Goal: Contribute content: Add original content to the website for others to see

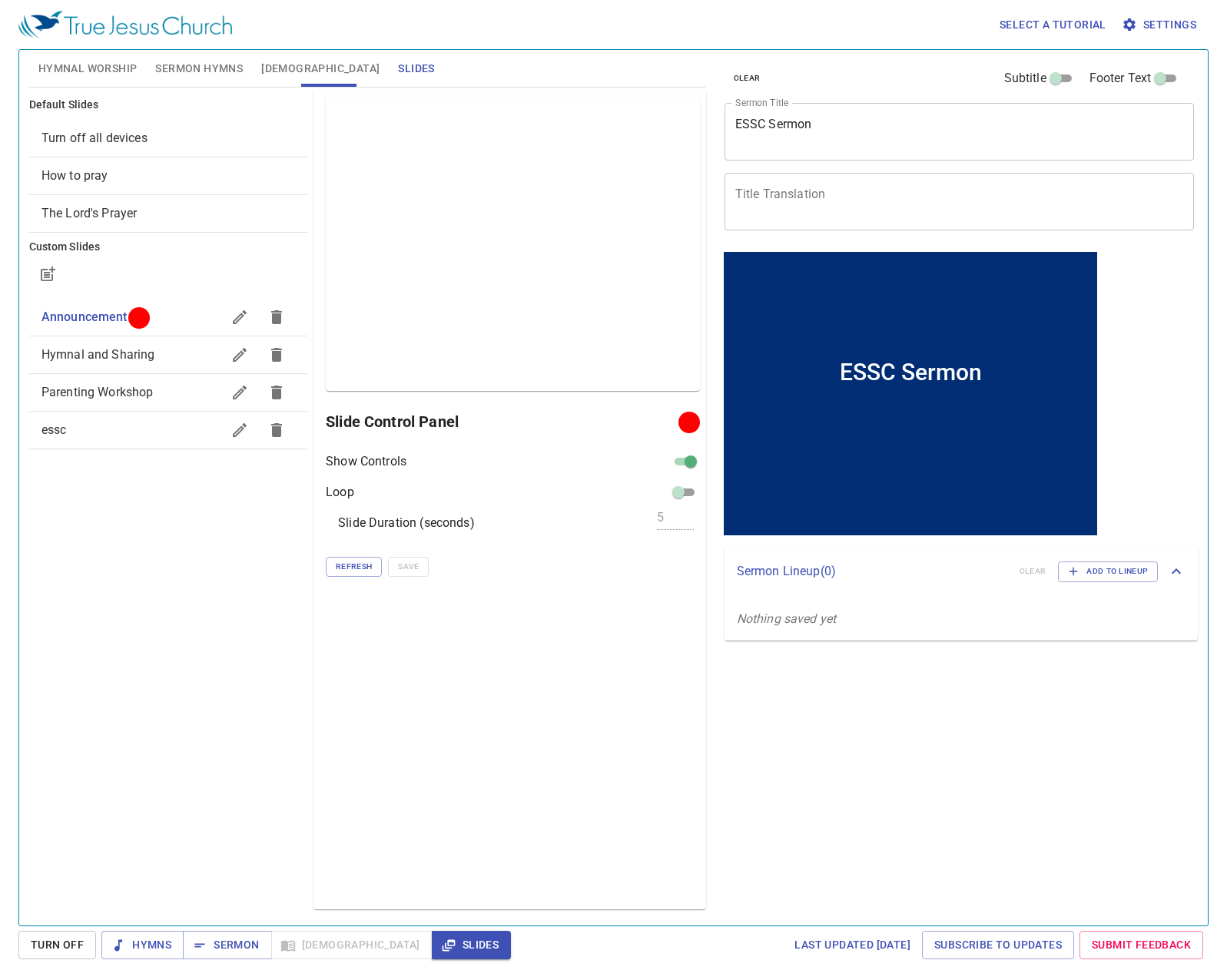
click at [830, 135] on textarea "ESSC Sermon" at bounding box center [959, 131] width 448 height 29
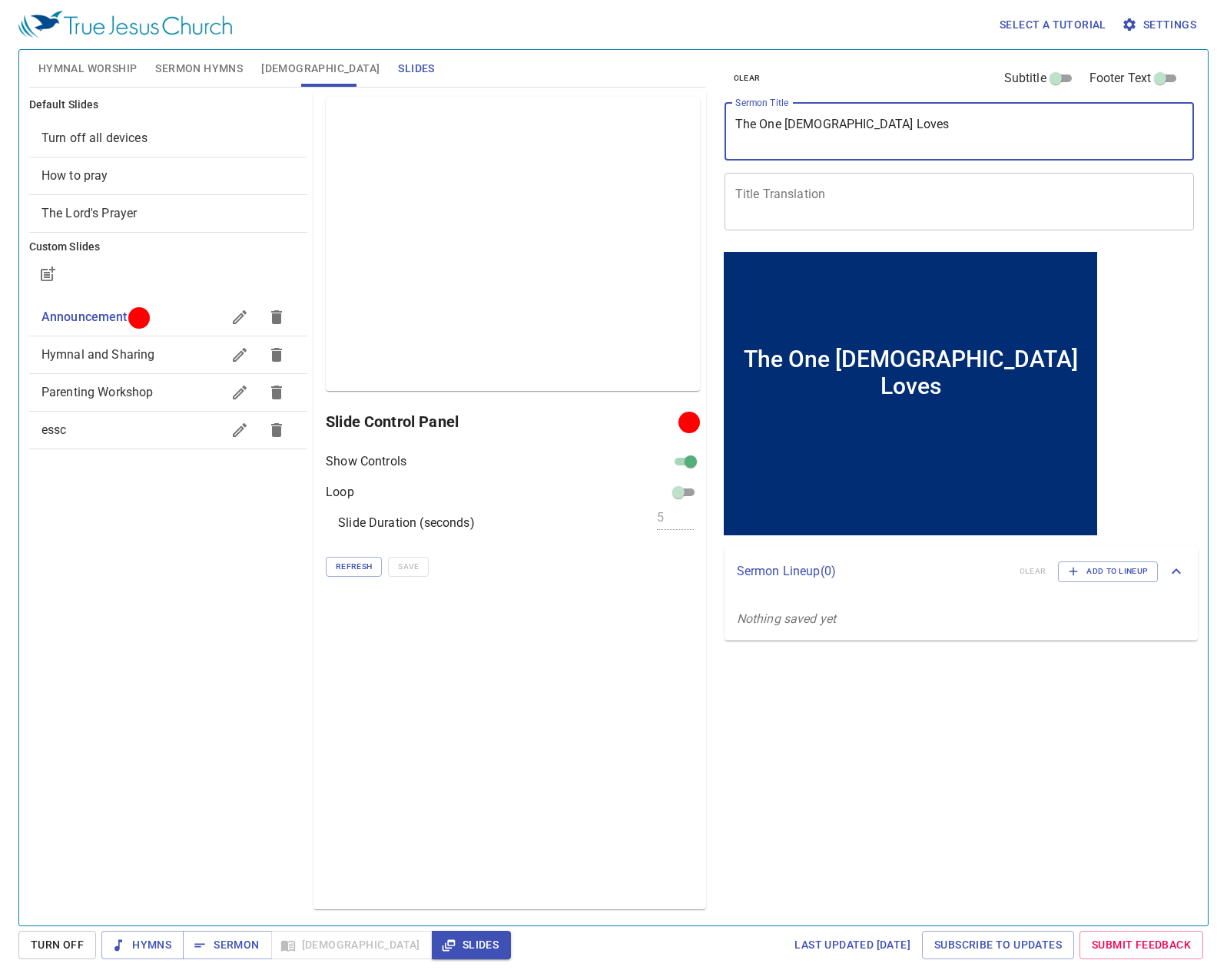
type textarea "The One [DEMOGRAPHIC_DATA] Loves"
click at [991, 767] on div "clear Subtitle Footer Text Sermon Title The One Jesus Loves x Sermon Title Titl…" at bounding box center [958, 482] width 493 height 876
click at [939, 187] on textarea "Title Translation" at bounding box center [959, 201] width 448 height 29
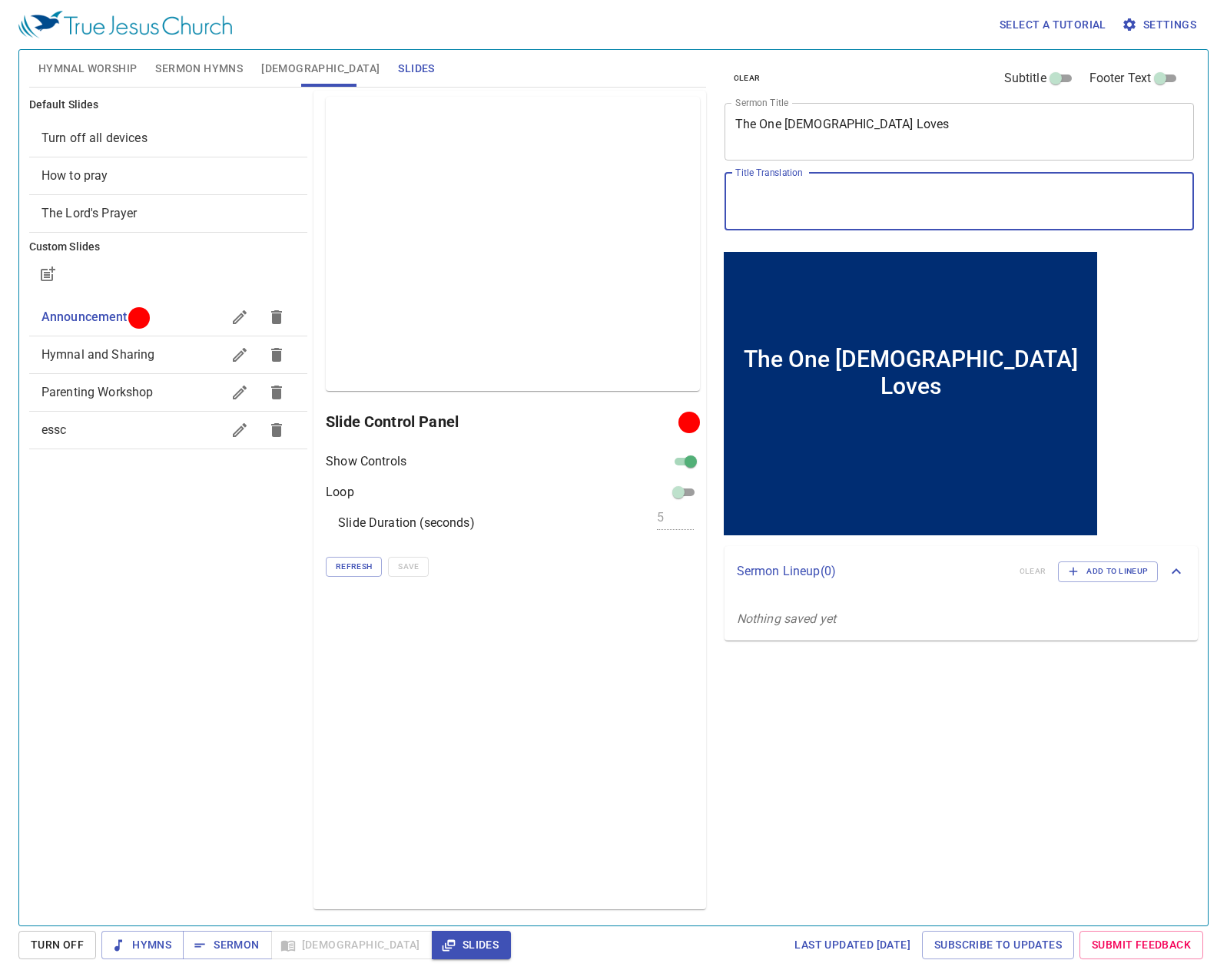
type textarea "t"
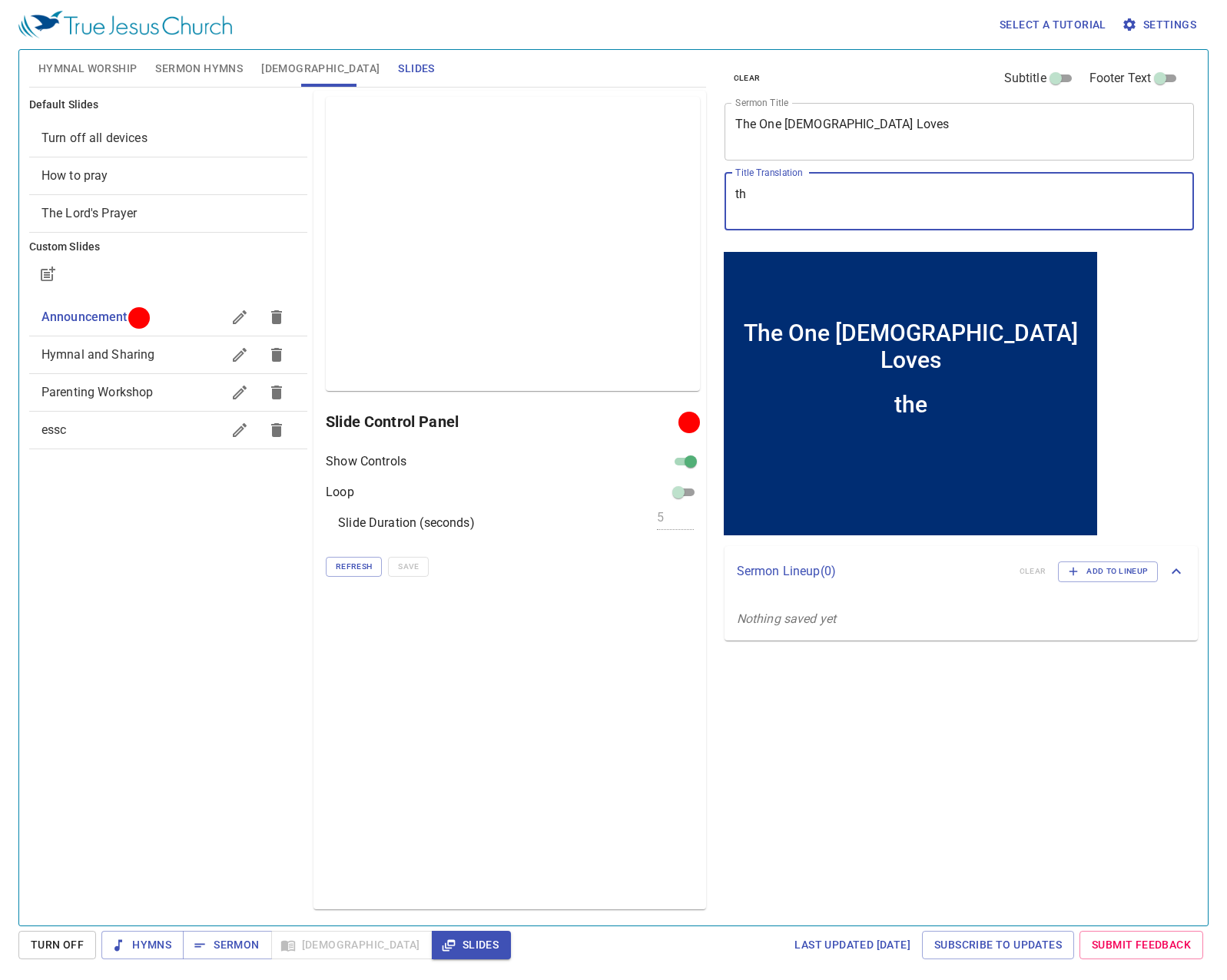
type textarea "t"
click at [866, 179] on div "yesu x Title Translation" at bounding box center [959, 201] width 470 height 58
click at [880, 209] on textarea "yesu e" at bounding box center [959, 201] width 448 height 29
type textarea "yesu suo"
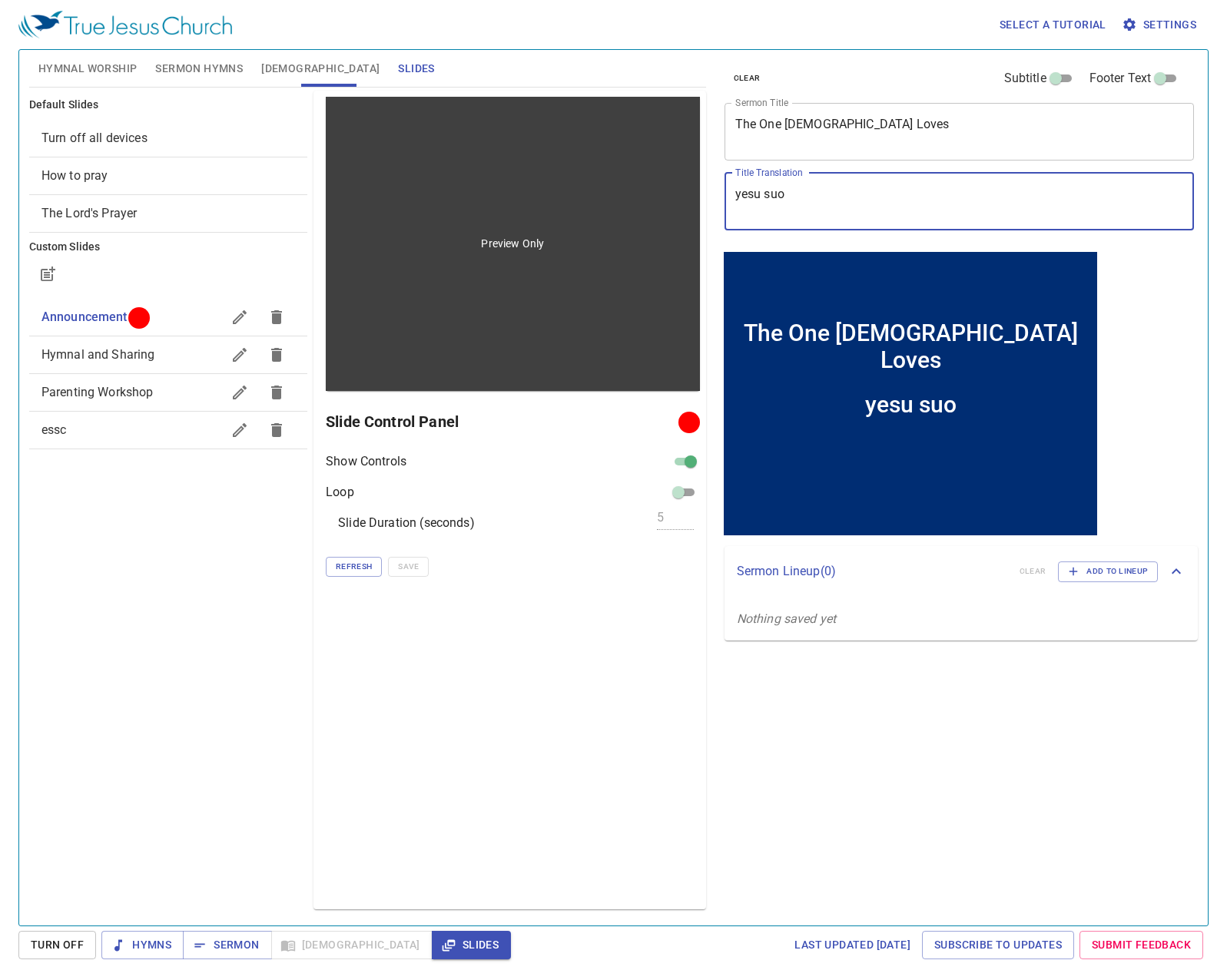
drag, startPoint x: 880, startPoint y: 209, endPoint x: 682, endPoint y: 181, distance: 200.0
click at [682, 181] on div "Hymnal Worship Sermon Hymns Bible Slides Hymn search Hymn search clear Audio Pl…" at bounding box center [614, 482] width 1180 height 876
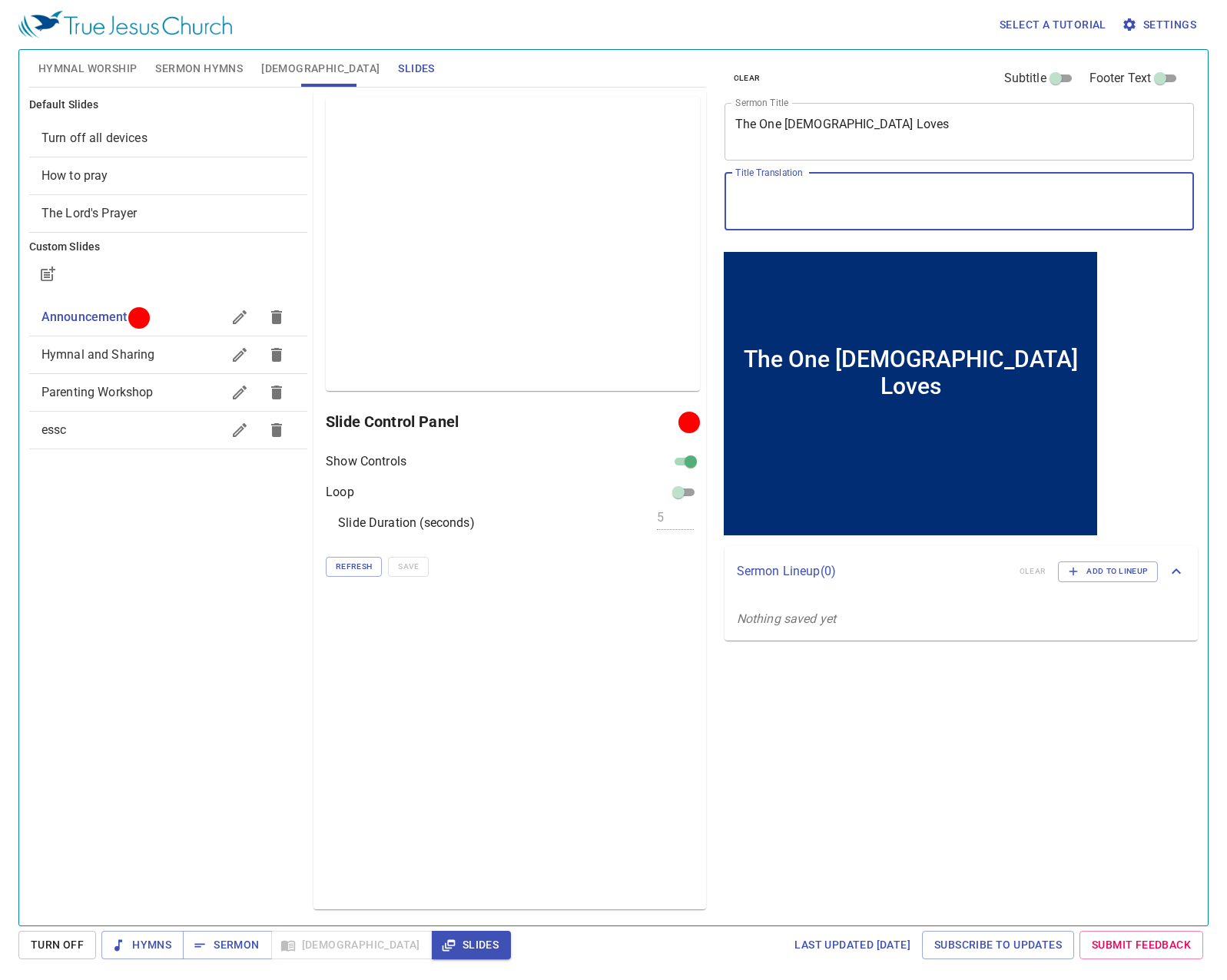
drag, startPoint x: 816, startPoint y: 756, endPoint x: 792, endPoint y: 754, distance: 24.1
click at [816, 755] on div "clear Subtitle Footer Text Sermon Title The One Jesus Loves x Sermon Title Titl…" at bounding box center [958, 482] width 493 height 876
click at [847, 182] on div "x Title Translation" at bounding box center [959, 201] width 470 height 58
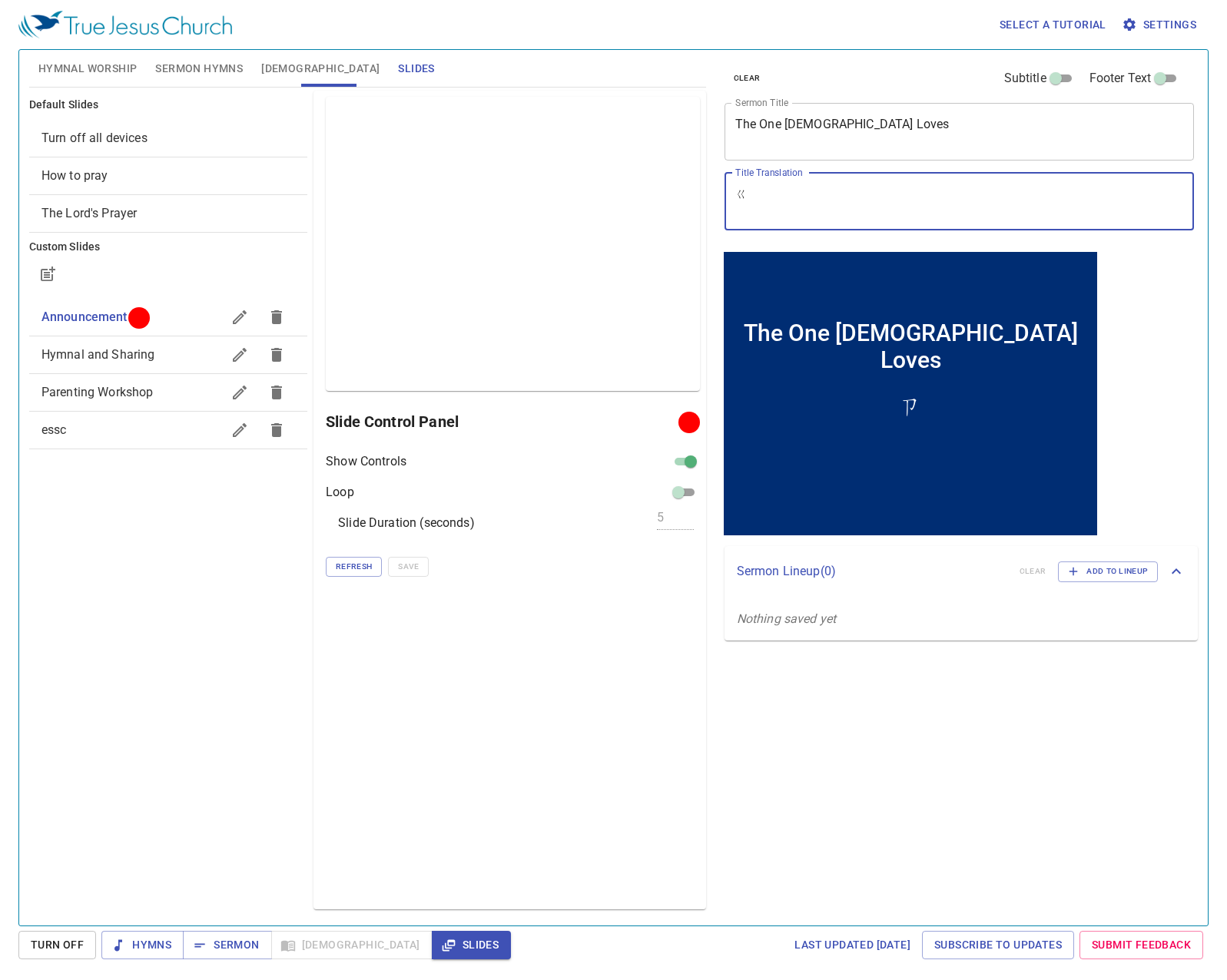
type textarea "ㄋ"
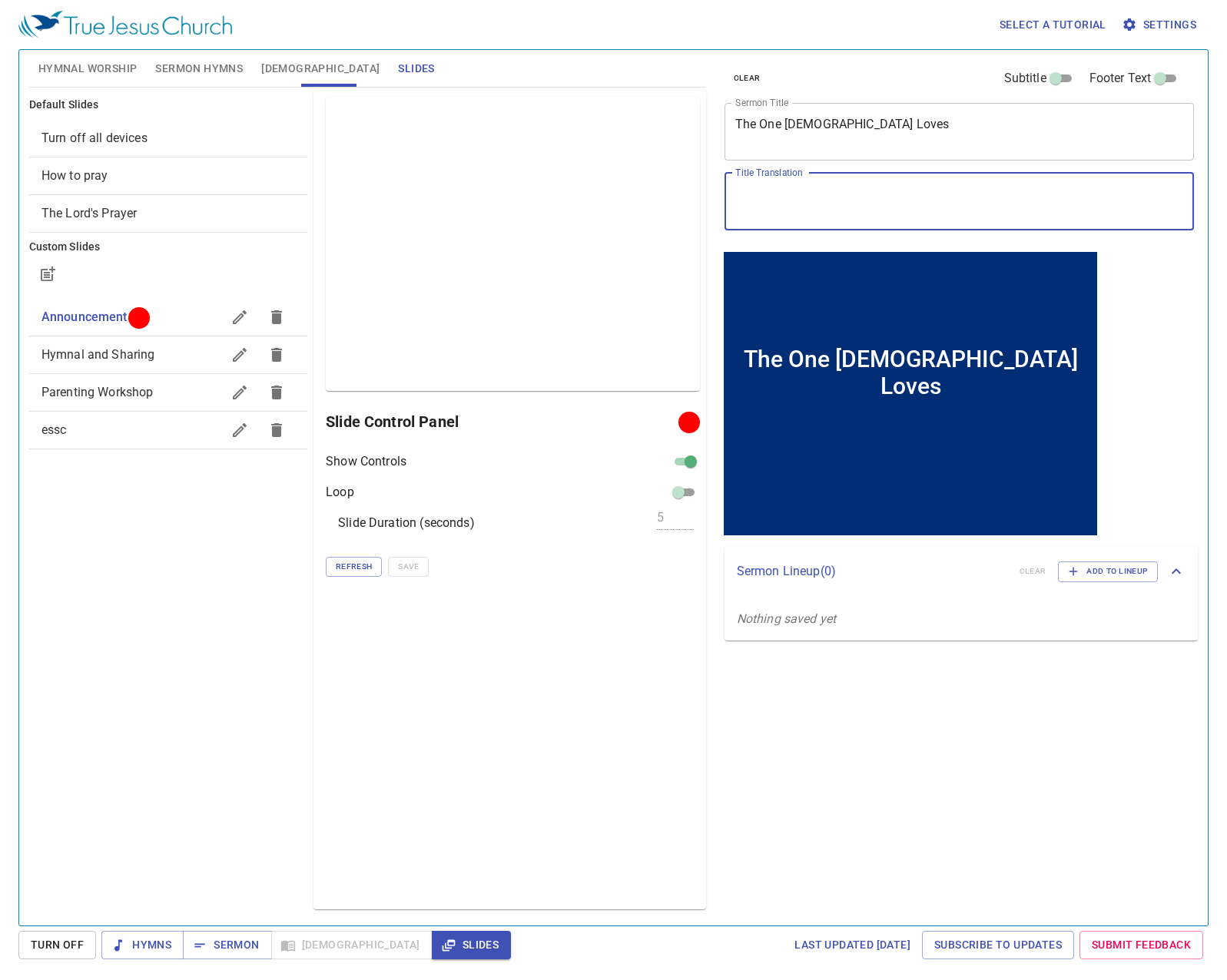
click at [925, 210] on textarea "Title Translation" at bounding box center [959, 201] width 448 height 29
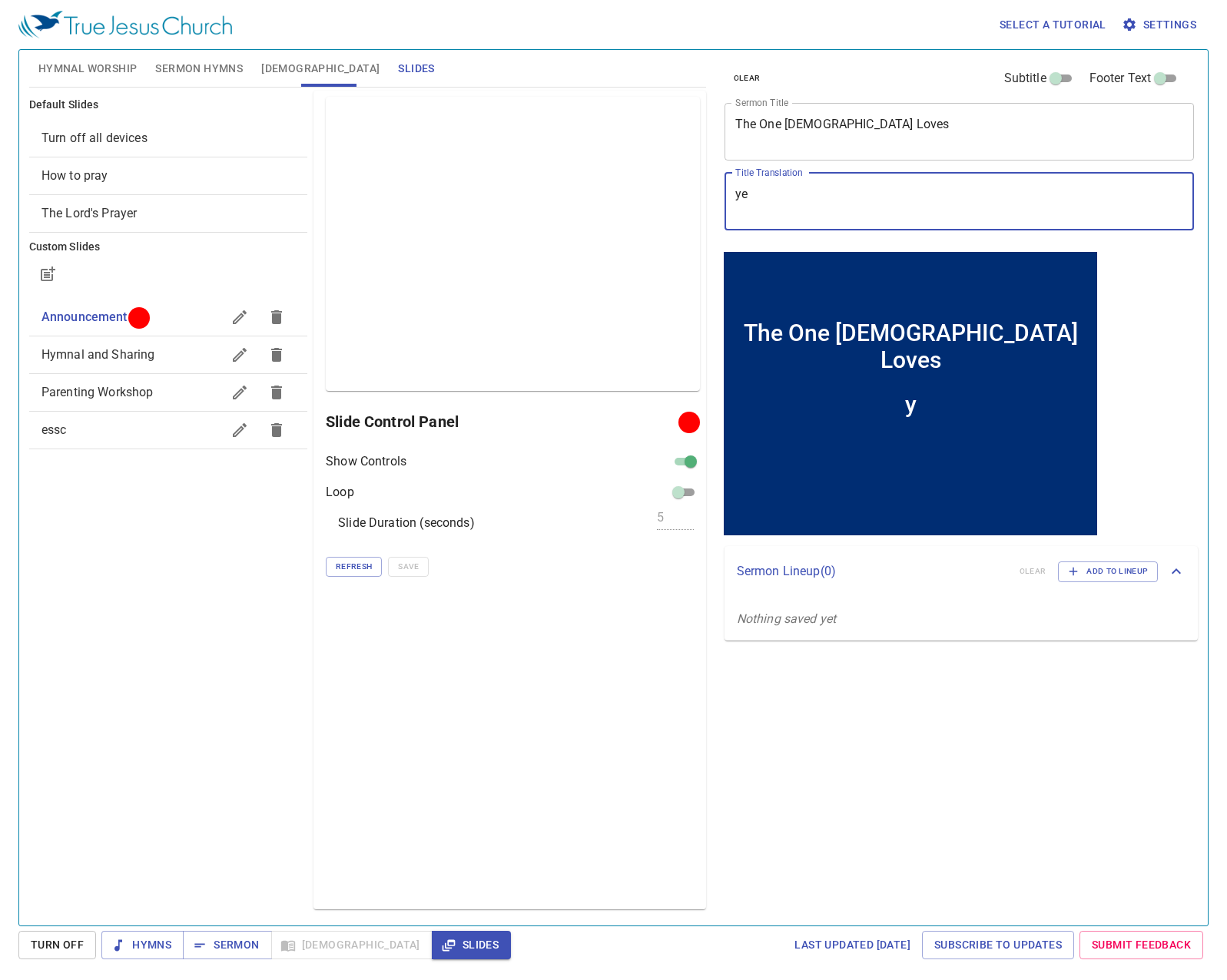
type textarea "yes"
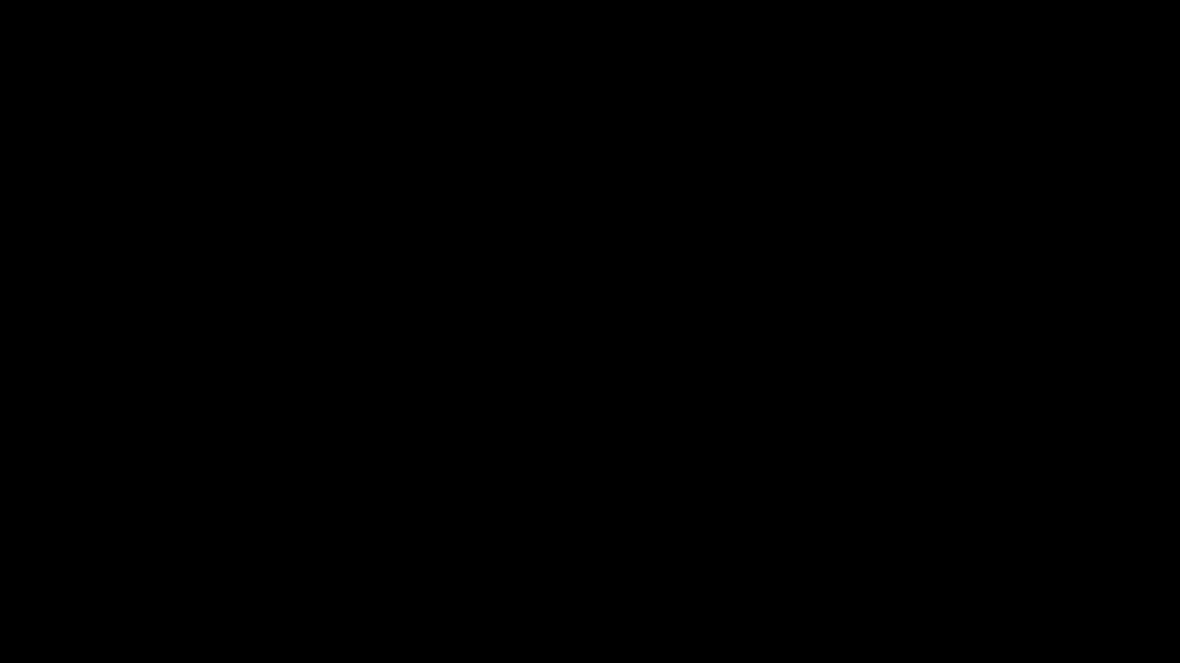
click at [1178, 570] on div at bounding box center [590, 331] width 1180 height 663
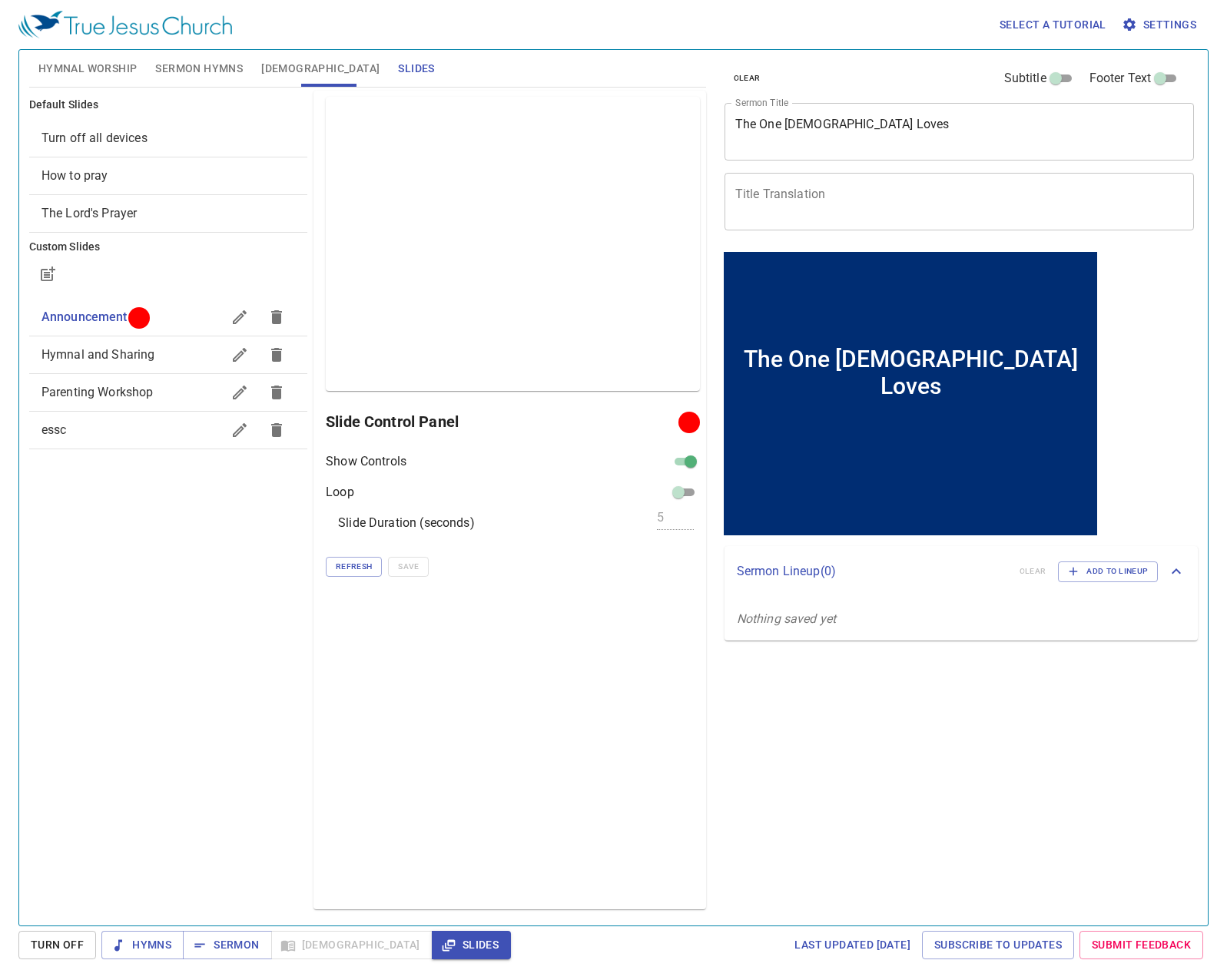
click at [844, 214] on textarea "Title Translation" at bounding box center [959, 201] width 448 height 29
click at [712, 302] on div "clear Subtitle Footer Text Sermon Title The One Jesus Loves x Sermon Title Titl…" at bounding box center [958, 482] width 493 height 876
drag, startPoint x: 798, startPoint y: 208, endPoint x: 796, endPoint y: 218, distance: 10.2
click at [797, 215] on textarea "Title Translation" at bounding box center [959, 201] width 448 height 29
paste textarea "[DEMOGRAPHIC_DATA]所爱的"
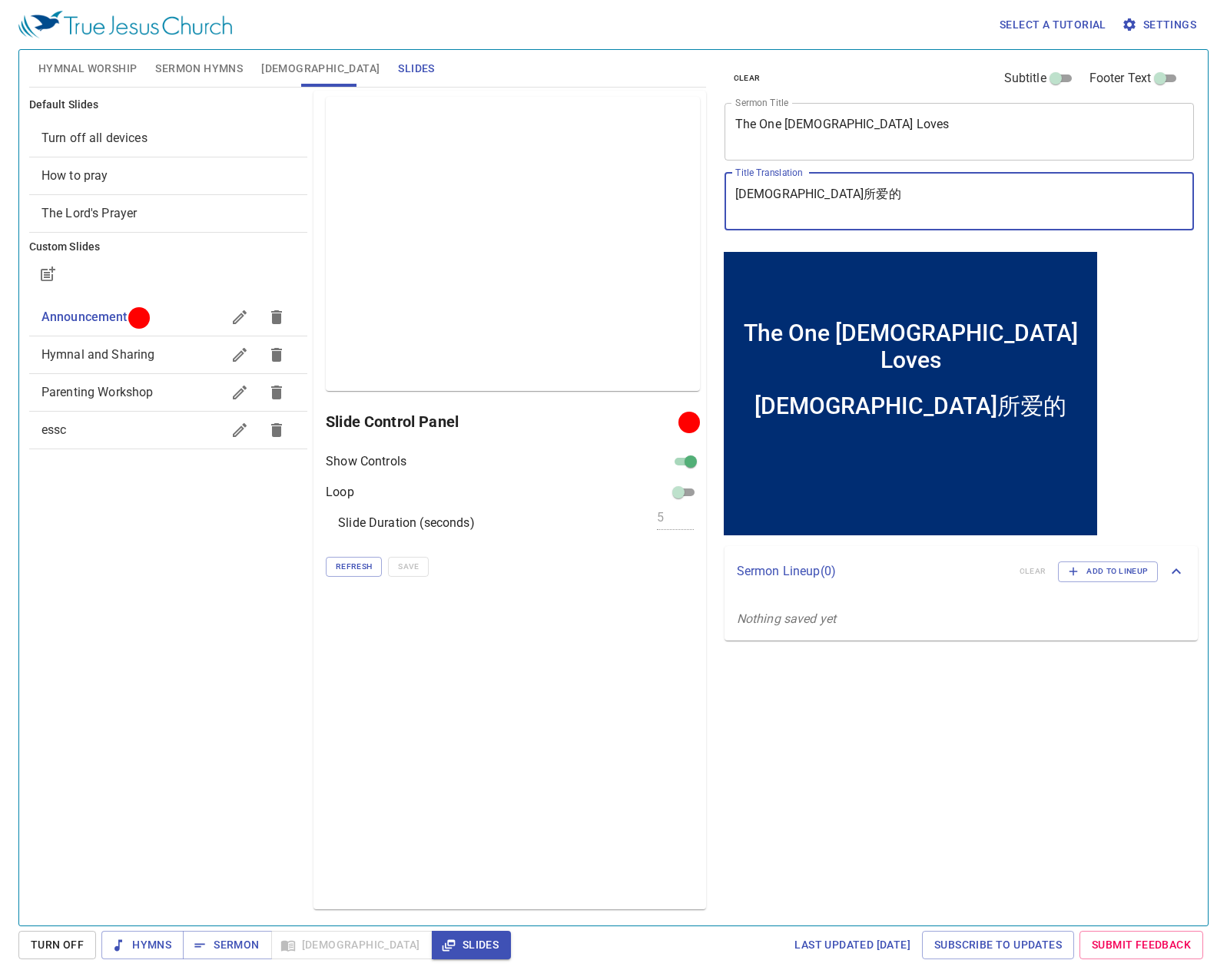
type textarea "[DEMOGRAPHIC_DATA]所爱的"
click at [766, 194] on textarea "[DEMOGRAPHIC_DATA]所爱的" at bounding box center [959, 201] width 448 height 29
click at [246, 943] on span "Sermon" at bounding box center [227, 944] width 63 height 19
click at [220, 71] on span "Sermon Hymns" at bounding box center [198, 68] width 88 height 19
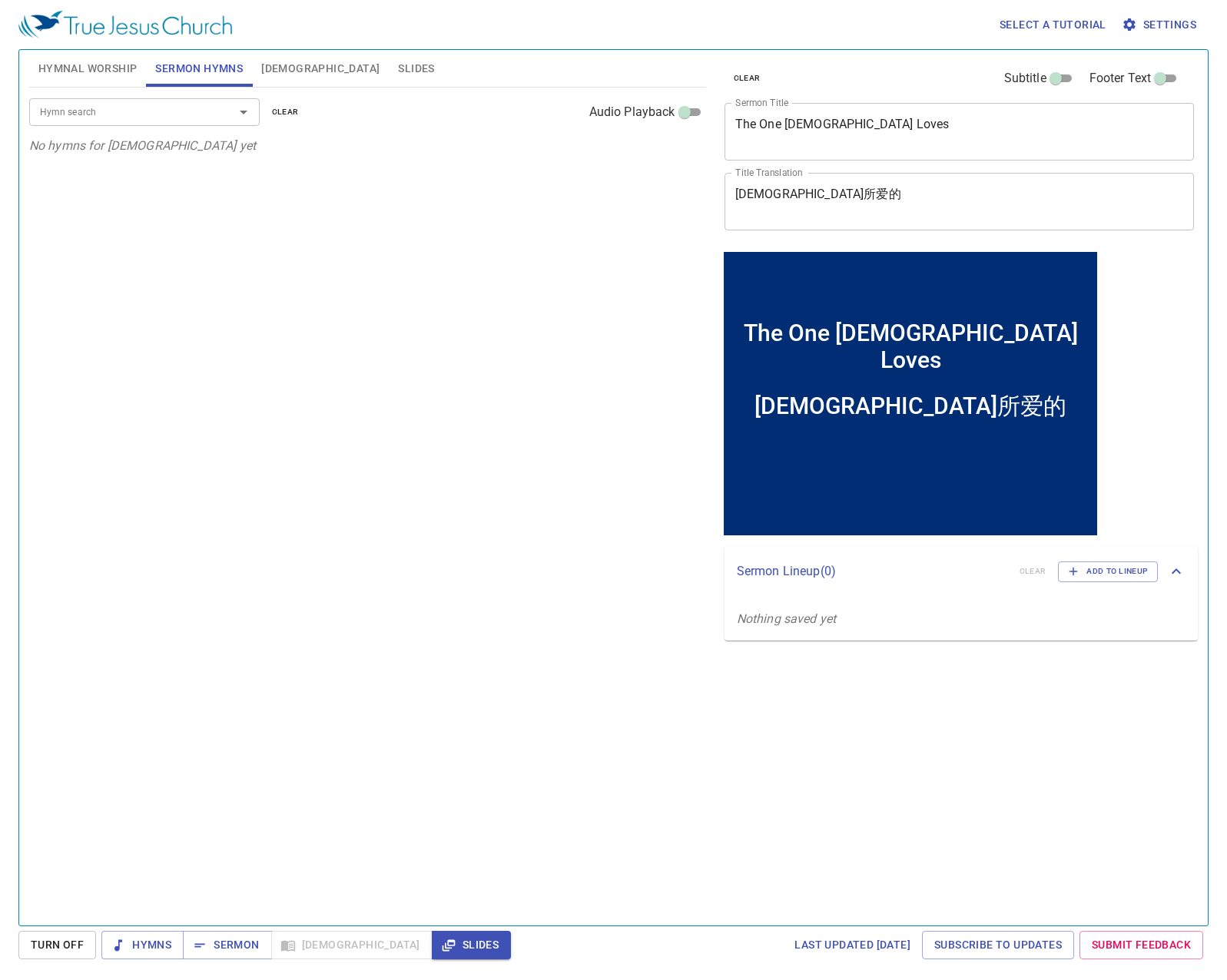
click at [195, 114] on input "Hymn search" at bounding box center [122, 111] width 176 height 18
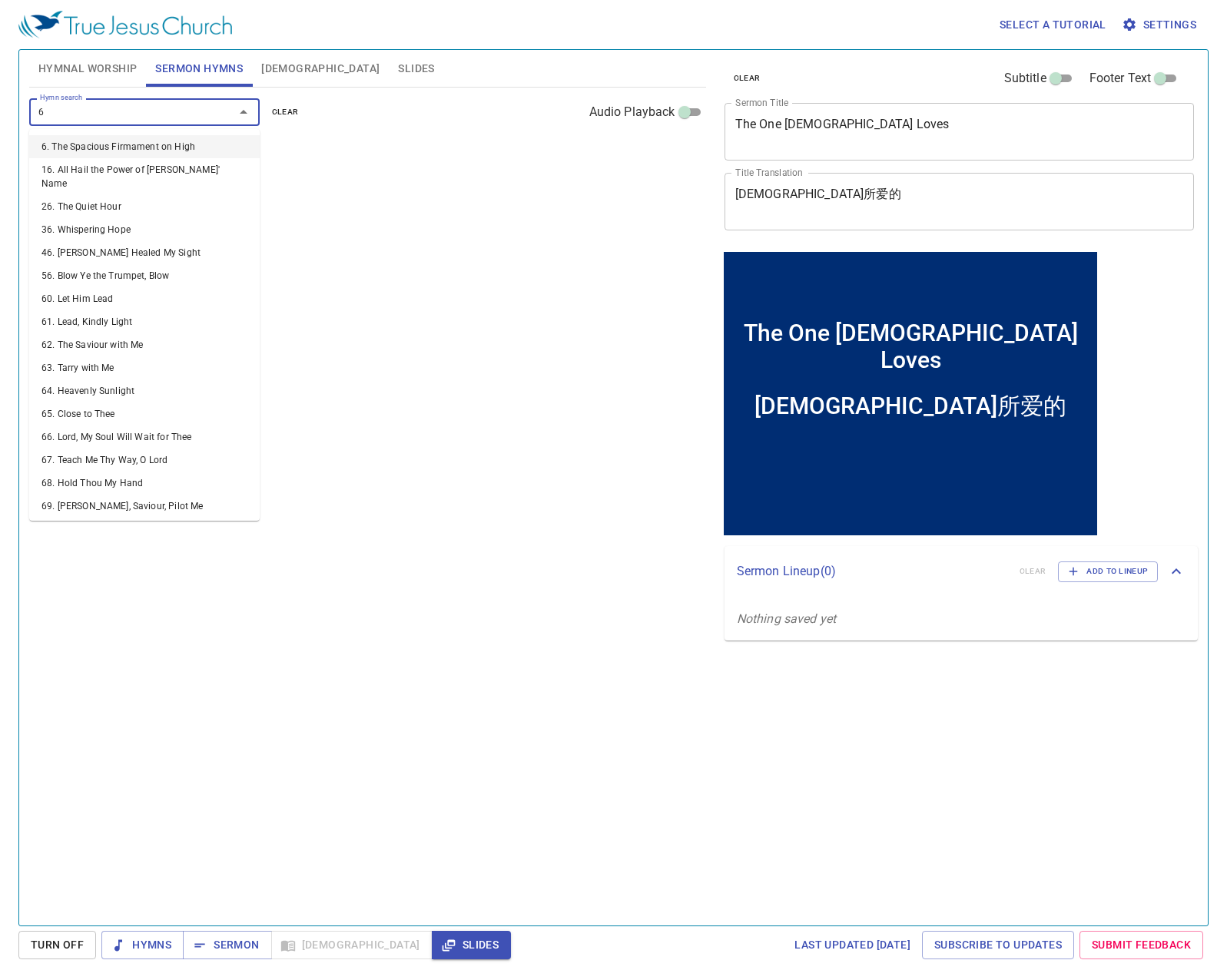
type input "62"
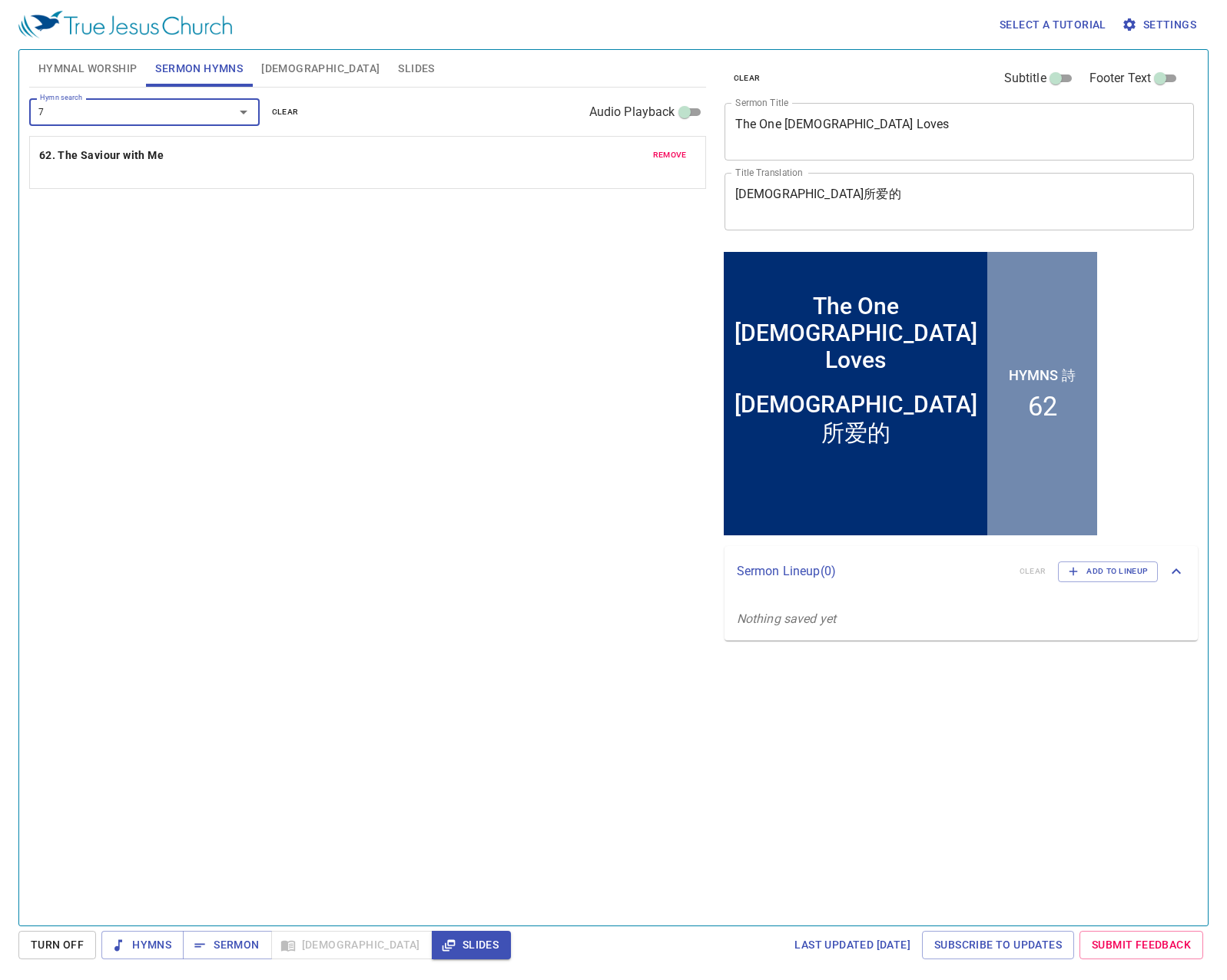
type input "78"
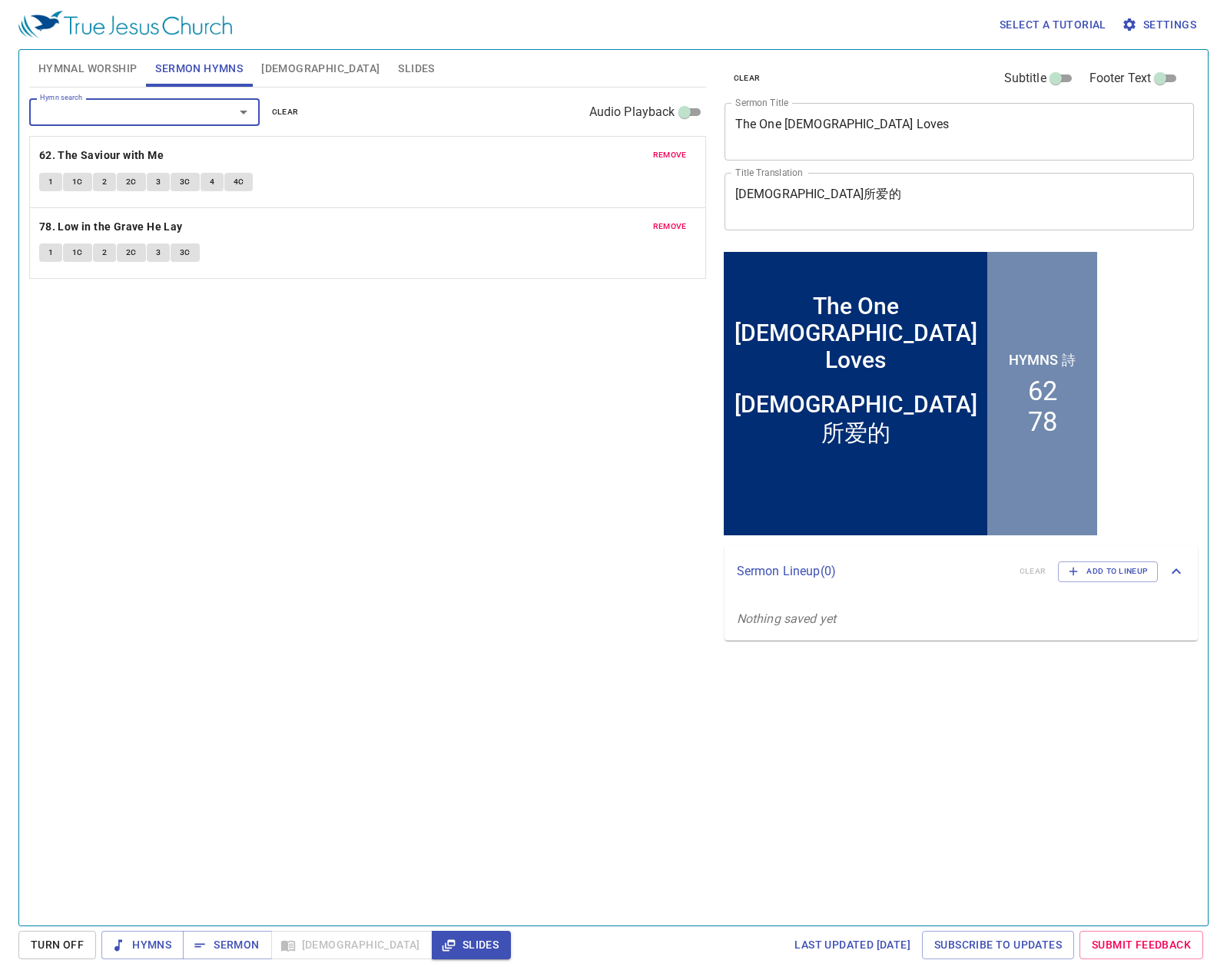
click at [802, 194] on textarea "[DEMOGRAPHIC_DATA]所爱的" at bounding box center [959, 201] width 448 height 29
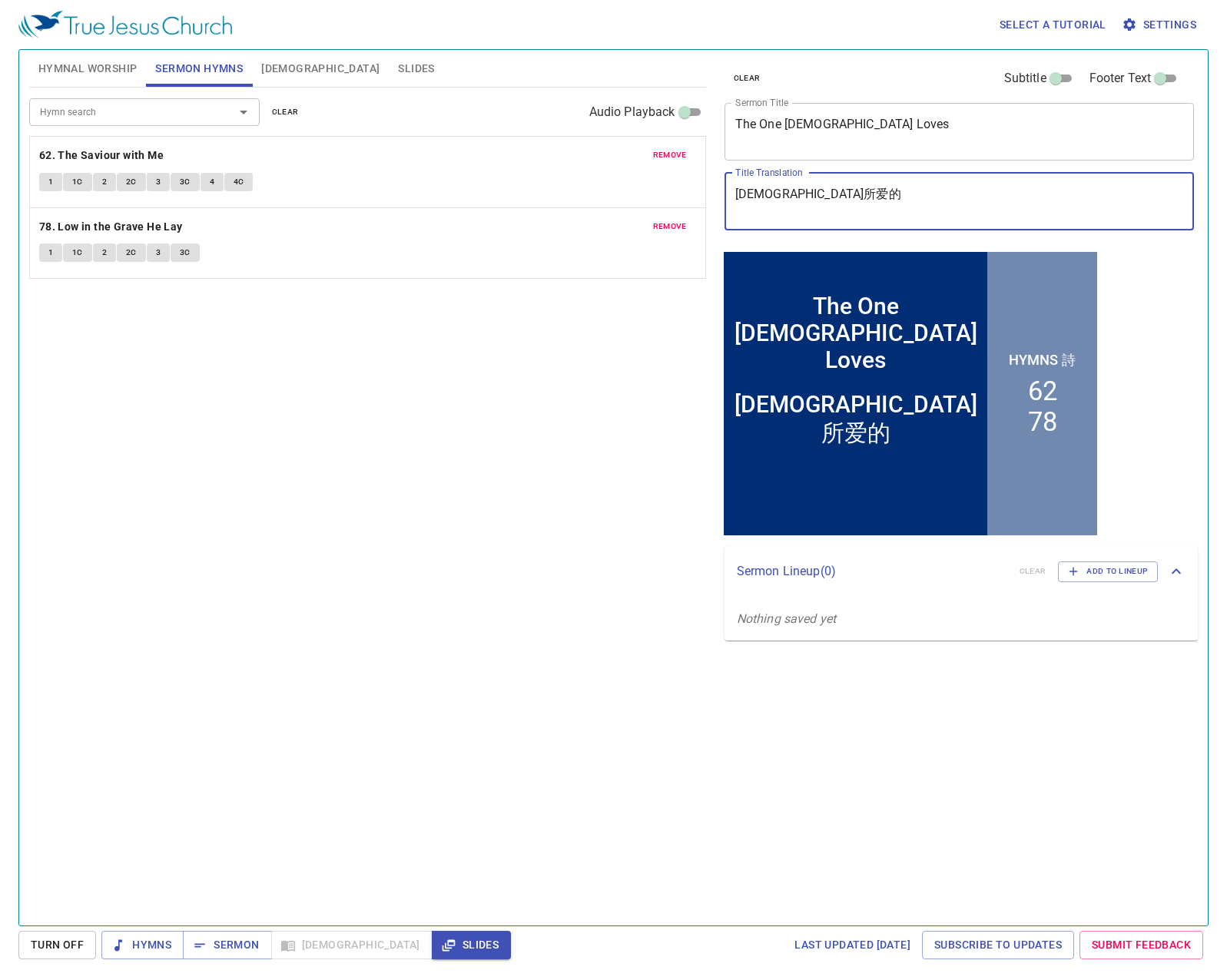
click at [98, 65] on span "Hymnal Worship" at bounding box center [88, 68] width 99 height 19
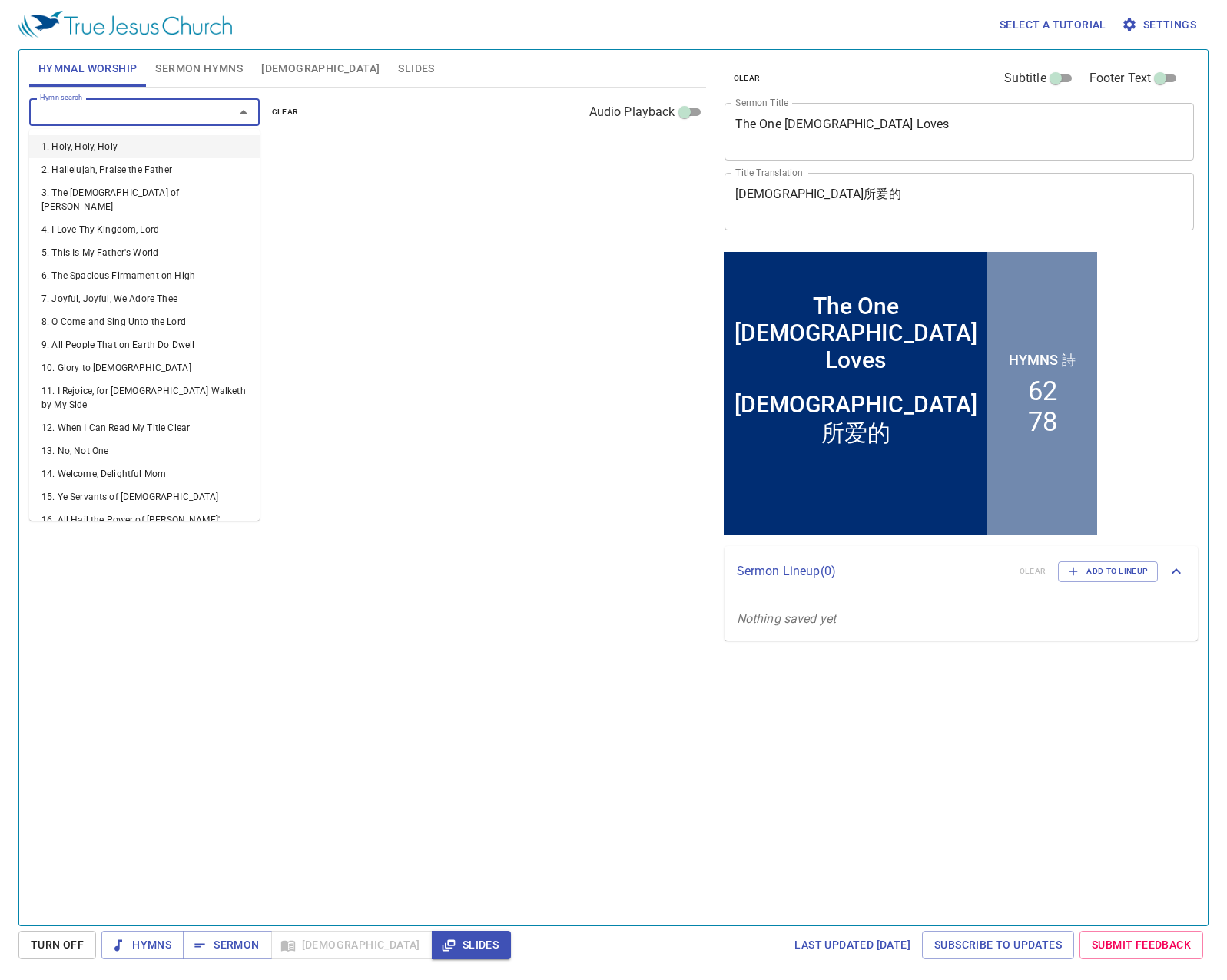
click at [133, 112] on input "Hymn search" at bounding box center [122, 111] width 176 height 18
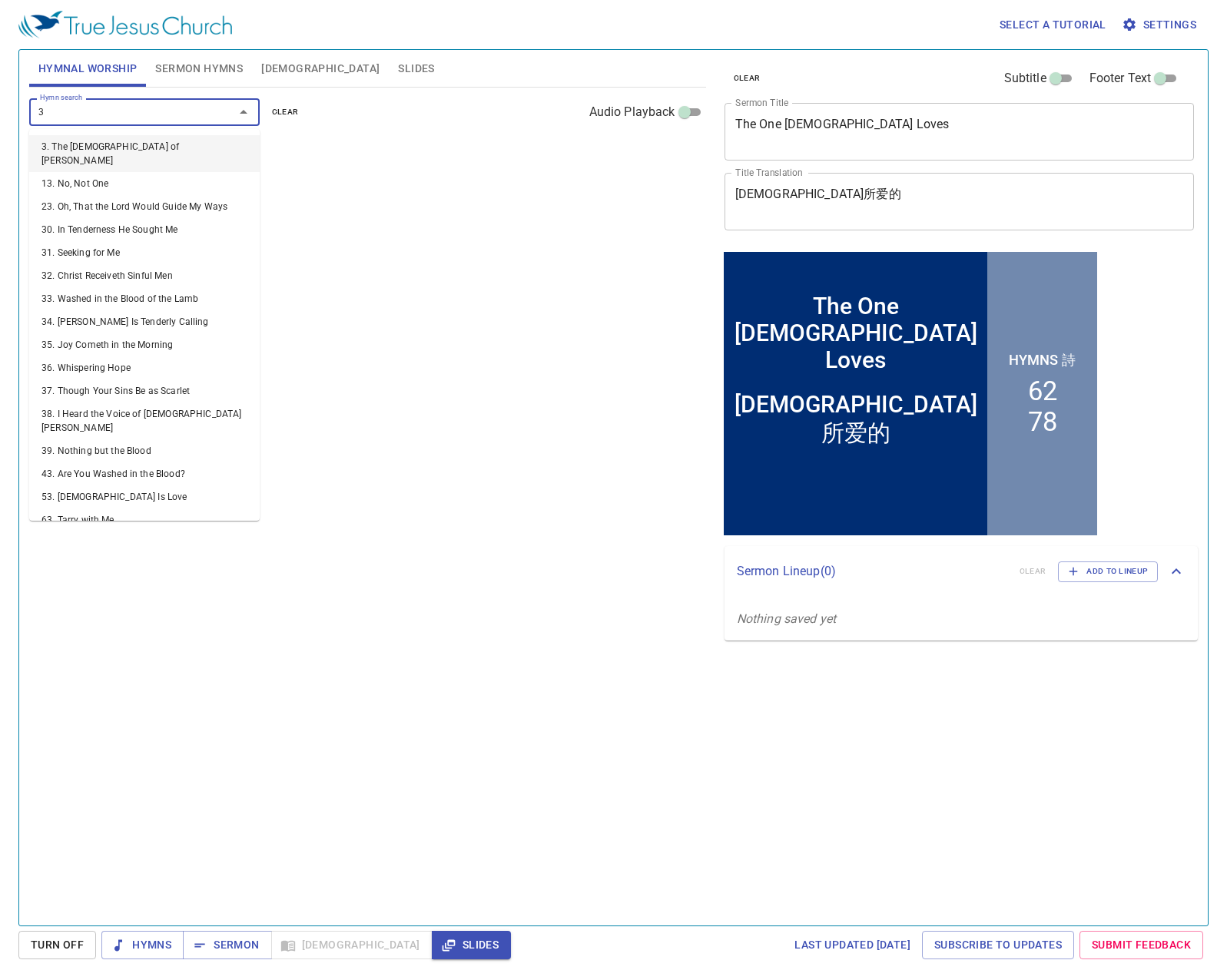
type input "38"
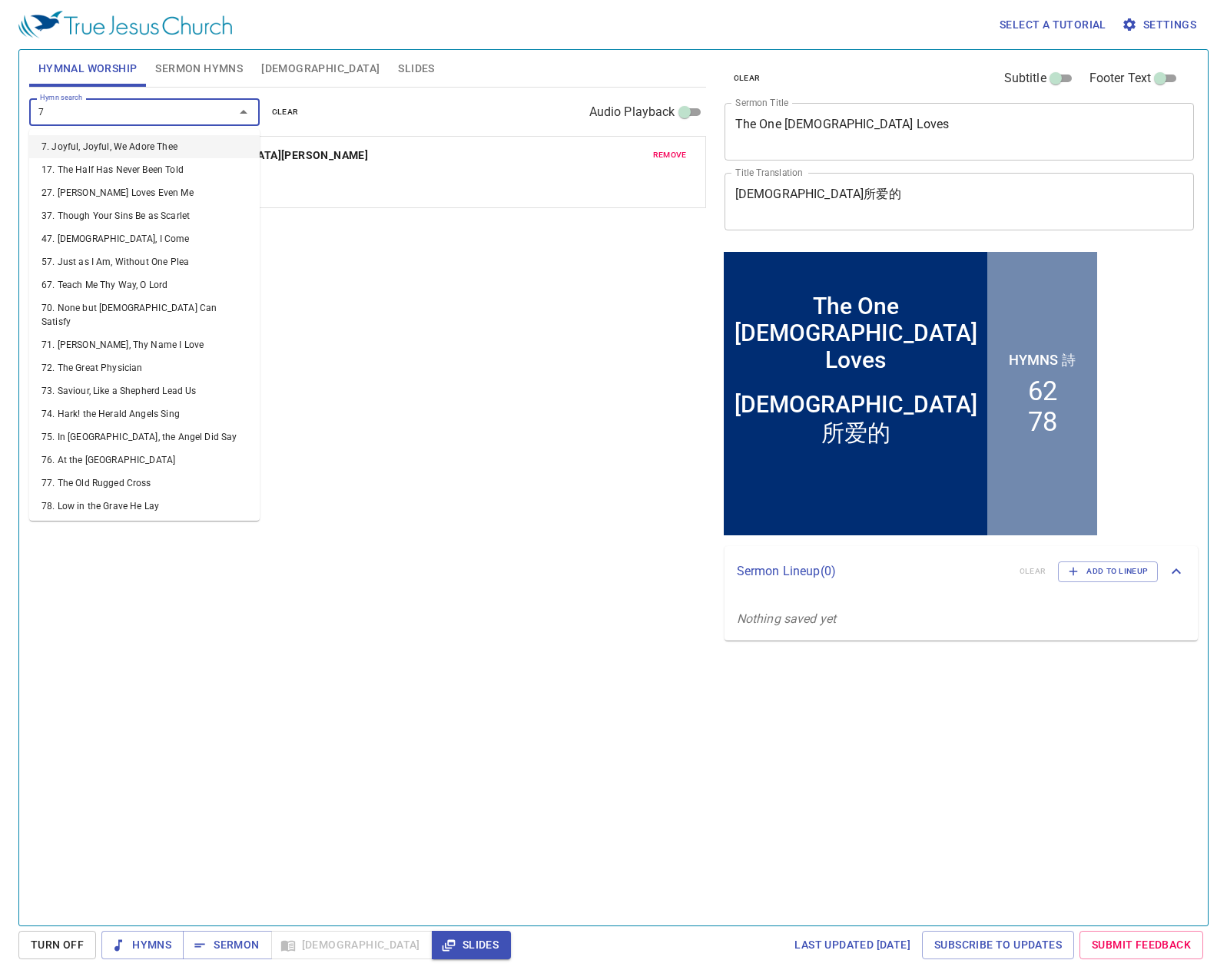
type input "73"
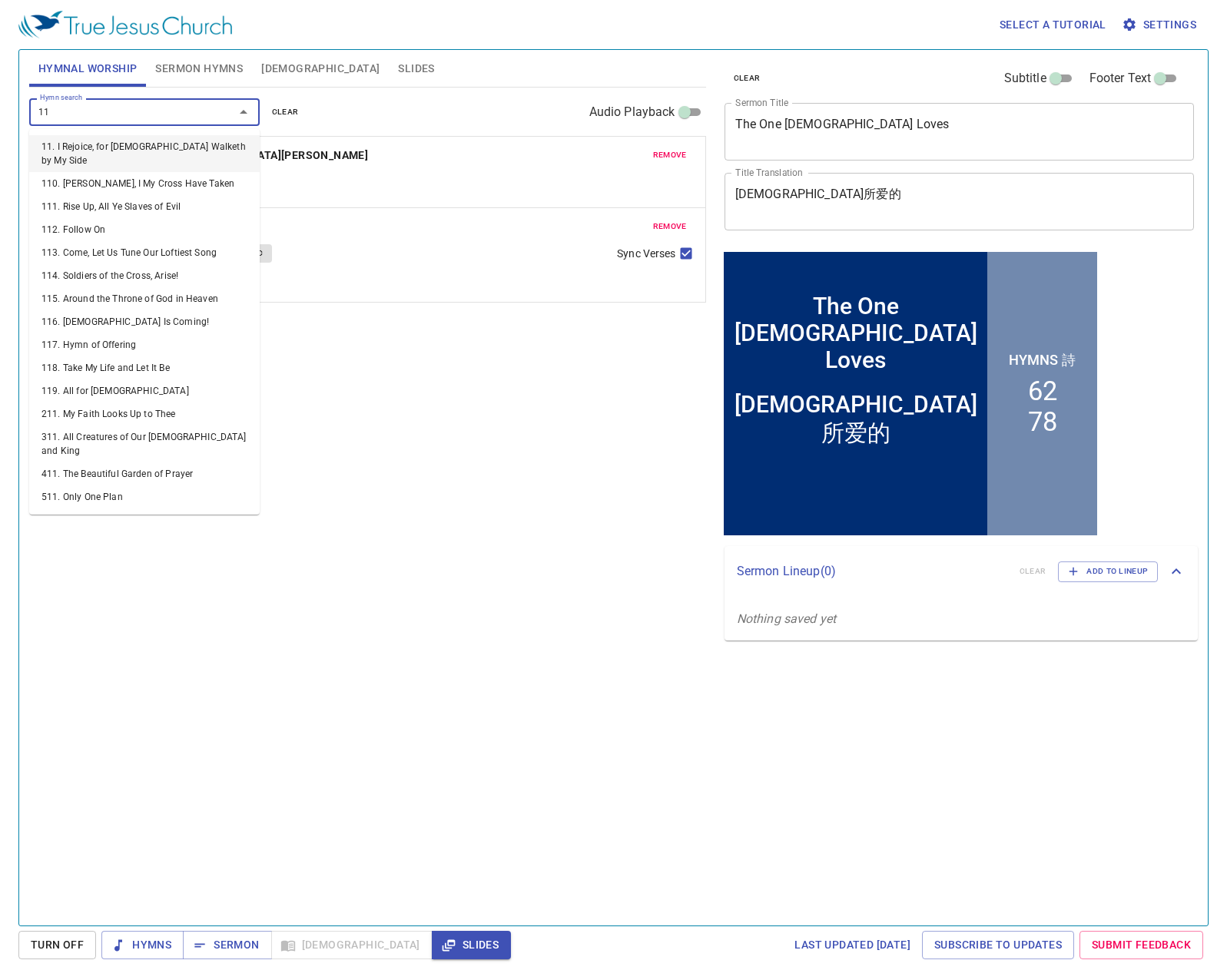
type input "115"
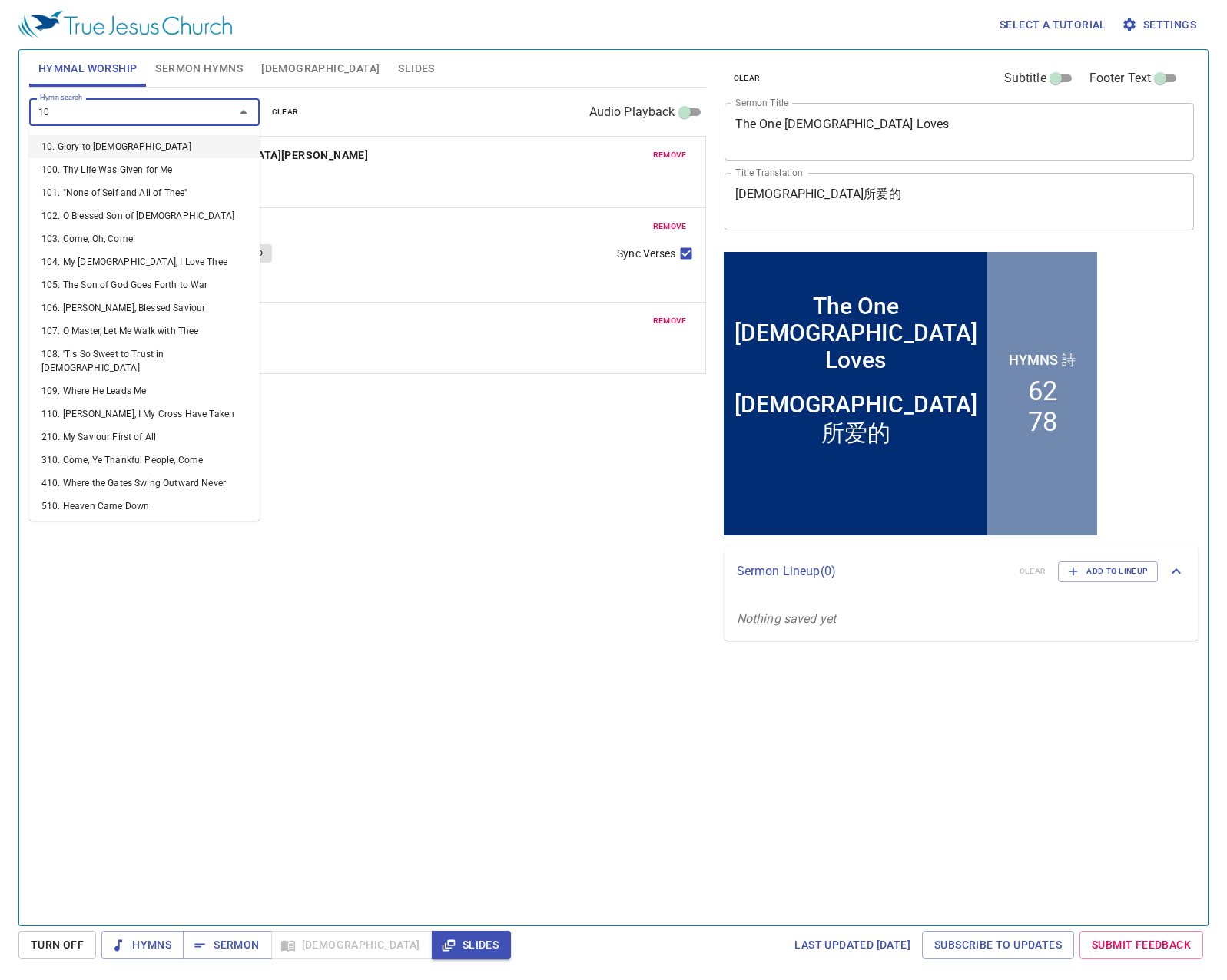
type input "106"
type input "107"
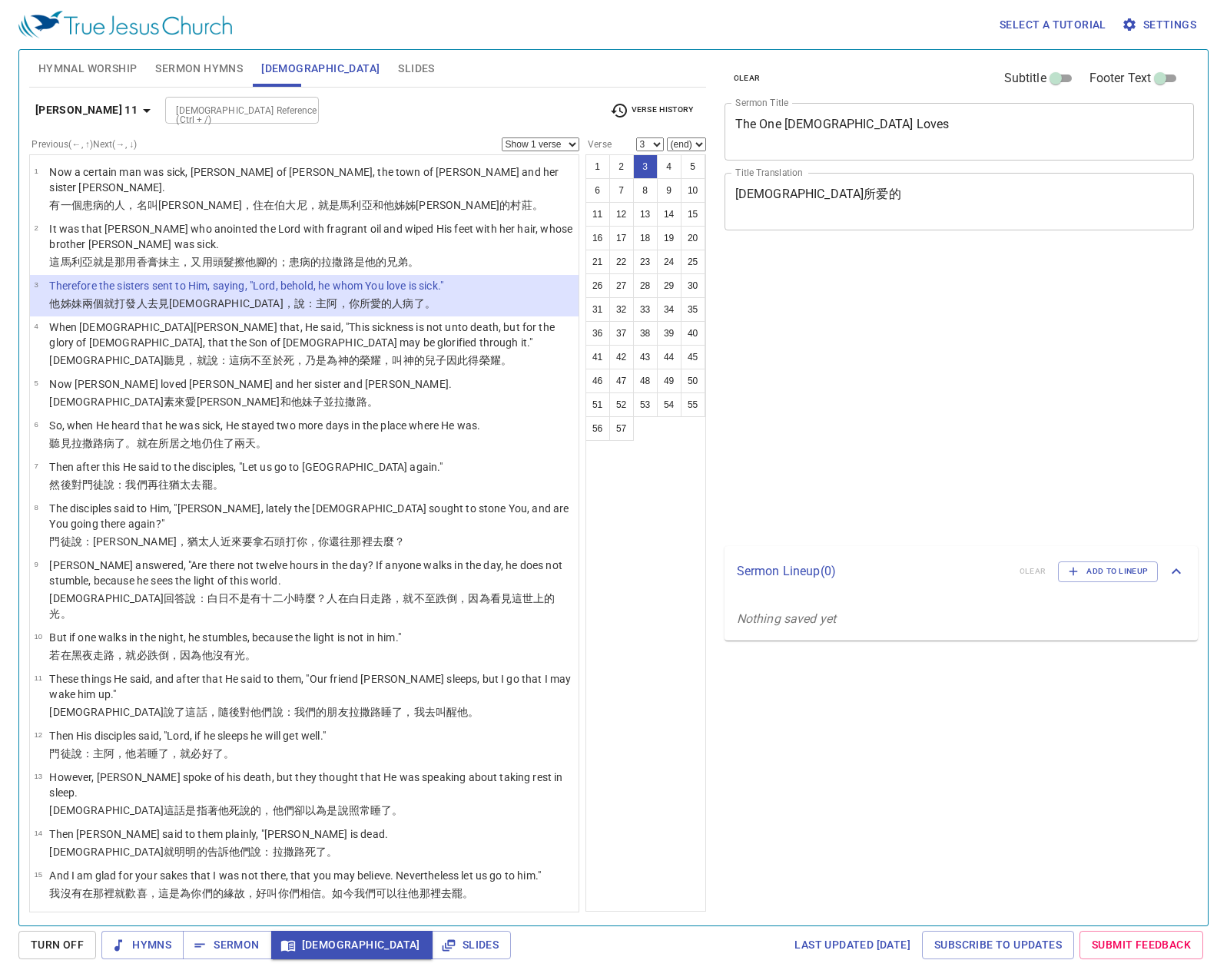
select select "3"
